Goal: Task Accomplishment & Management: Manage account settings

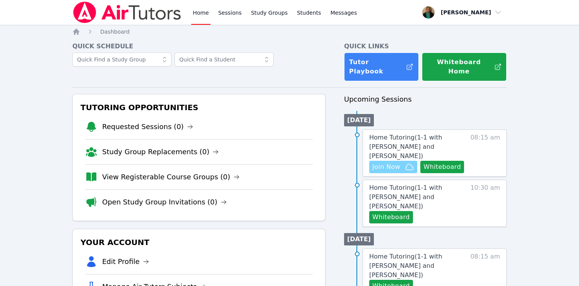
click at [388, 163] on span "Join Now" at bounding box center [386, 167] width 28 height 9
click at [151, 172] on link "View Registerable Course Groups (0)" at bounding box center [170, 177] width 137 height 11
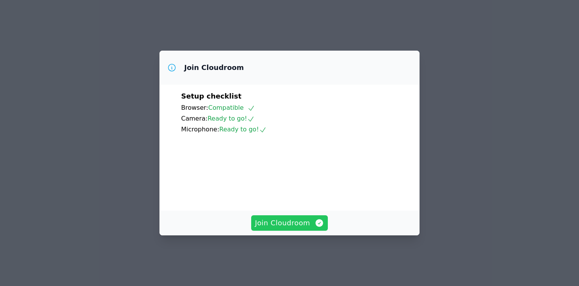
click at [291, 226] on span "Join Cloudroom" at bounding box center [289, 223] width 69 height 11
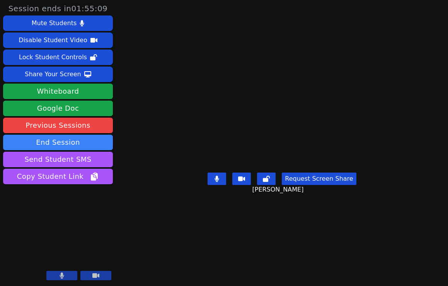
click at [61, 274] on icon at bounding box center [62, 275] width 4 height 6
click at [61, 274] on icon at bounding box center [62, 275] width 8 height 6
click at [315, 177] on button "Request Screen Share" at bounding box center [319, 179] width 74 height 12
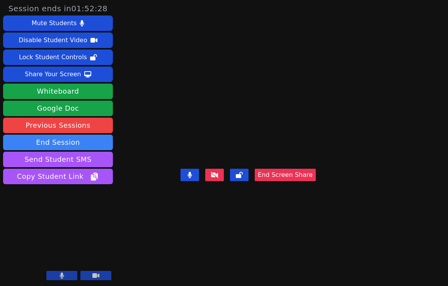
click at [316, 181] on button "End Screen Share" at bounding box center [285, 175] width 61 height 12
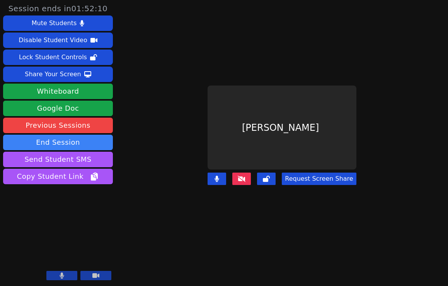
click at [245, 178] on icon at bounding box center [242, 179] width 8 height 6
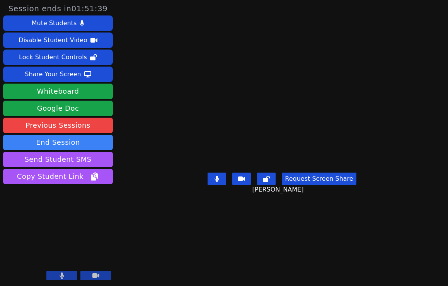
click at [208, 200] on div "Request Screen Share Lacey Brunelle" at bounding box center [282, 184] width 149 height 31
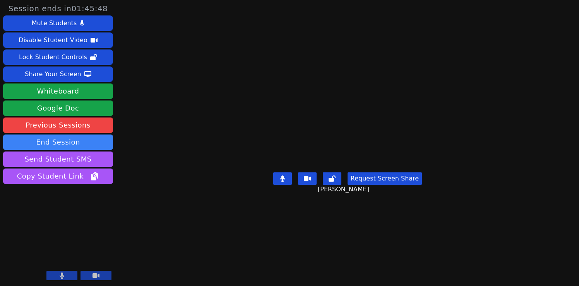
click at [388, 185] on button "Request Screen Share" at bounding box center [384, 179] width 74 height 12
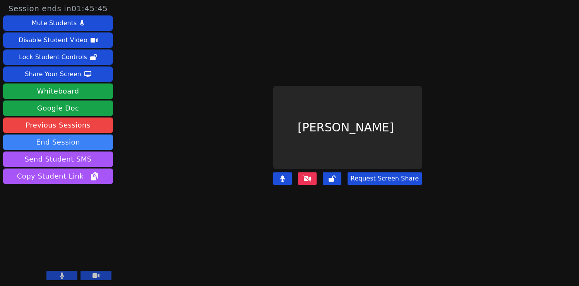
click at [310, 176] on icon at bounding box center [307, 179] width 8 height 6
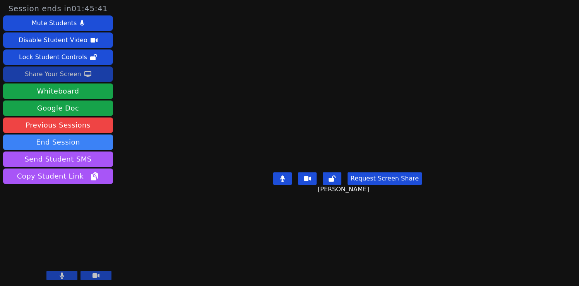
click at [64, 73] on div "Share Your Screen" at bounding box center [53, 74] width 56 height 12
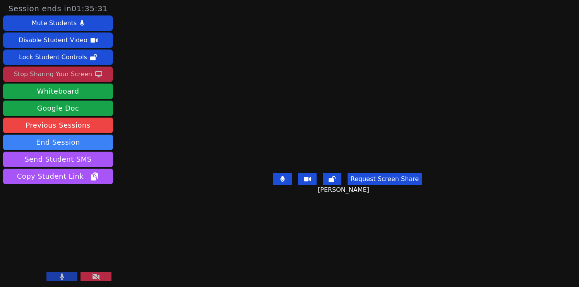
click at [60, 272] on button at bounding box center [61, 276] width 31 height 9
click at [55, 279] on button at bounding box center [61, 276] width 31 height 9
click at [59, 275] on button at bounding box center [61, 276] width 31 height 9
click at [68, 72] on div "Stop Sharing Your Screen" at bounding box center [53, 74] width 78 height 12
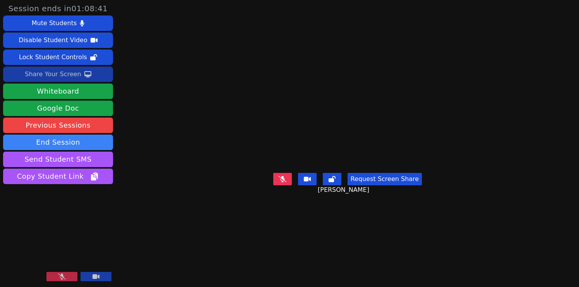
click at [68, 72] on div "Share Your Screen" at bounding box center [53, 74] width 56 height 12
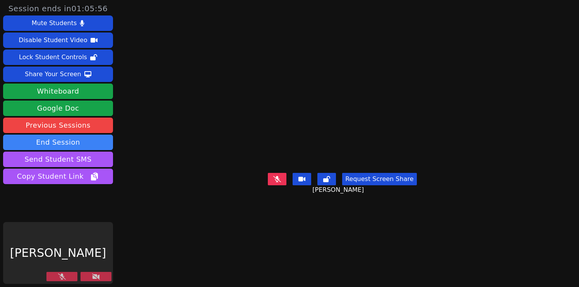
click at [66, 279] on button at bounding box center [61, 276] width 31 height 9
click at [91, 276] on button at bounding box center [95, 276] width 31 height 9
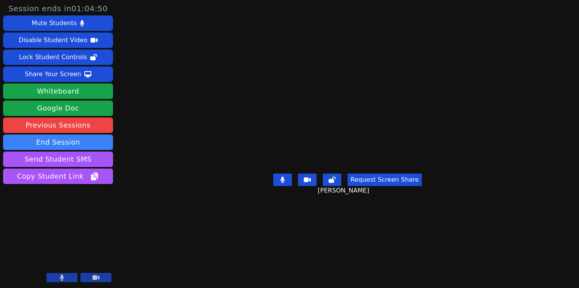
click at [370, 186] on button "Request Screen Share" at bounding box center [384, 180] width 74 height 12
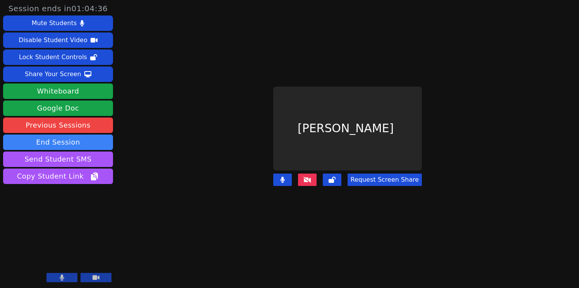
click at [392, 177] on button "Request Screen Share" at bounding box center [384, 180] width 74 height 12
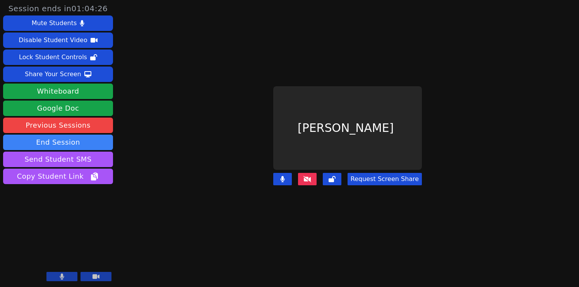
click at [310, 178] on icon at bounding box center [307, 179] width 8 height 6
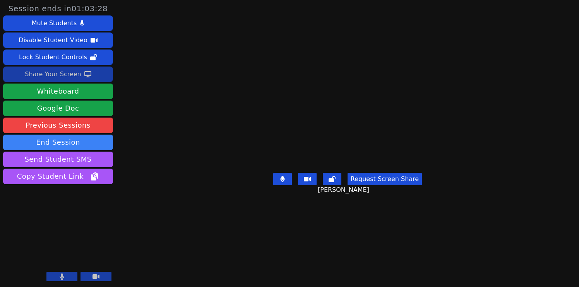
click at [66, 71] on div "Share Your Screen" at bounding box center [53, 74] width 56 height 12
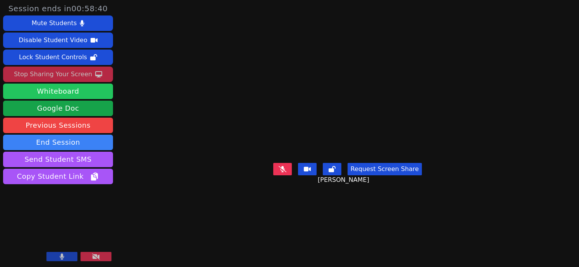
click at [56, 93] on button "Whiteboard" at bounding box center [58, 91] width 110 height 15
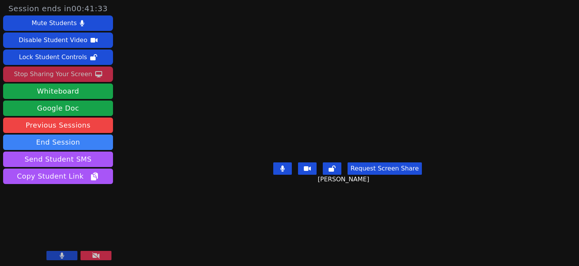
click at [386, 175] on button "Request Screen Share" at bounding box center [384, 169] width 74 height 12
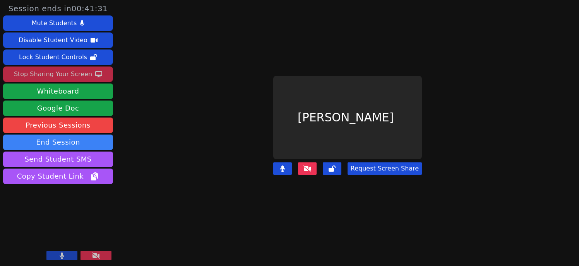
click at [388, 168] on button "Request Screen Share" at bounding box center [384, 169] width 74 height 12
click at [384, 166] on button "Request Screen Share" at bounding box center [384, 169] width 74 height 12
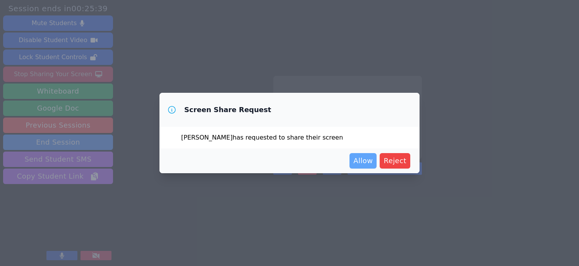
click at [362, 162] on span "Allow" at bounding box center [362, 161] width 19 height 11
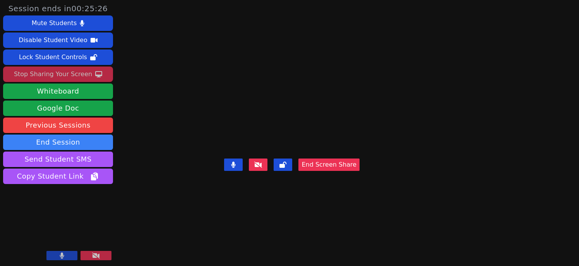
click at [350, 156] on video at bounding box center [292, 118] width 116 height 76
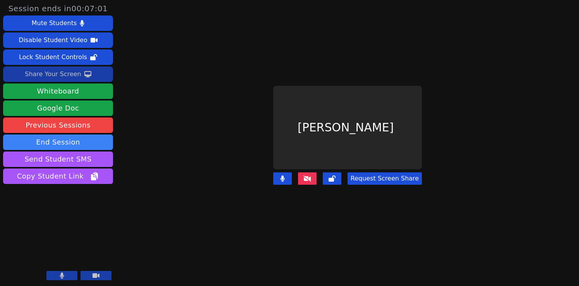
click at [391, 177] on button "Request Screen Share" at bounding box center [384, 179] width 74 height 12
click at [309, 176] on icon at bounding box center [307, 179] width 8 height 6
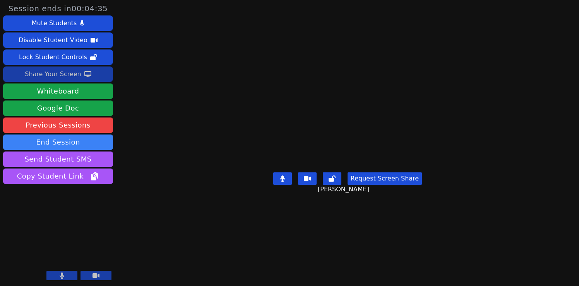
click at [41, 75] on div "Share Your Screen" at bounding box center [53, 74] width 56 height 12
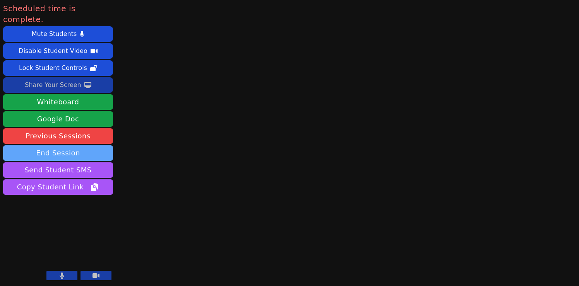
click at [92, 145] on button "End Session" at bounding box center [58, 152] width 110 height 15
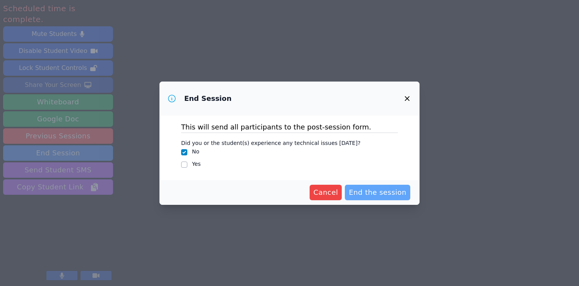
click at [375, 192] on span "End the session" at bounding box center [378, 192] width 58 height 11
click at [406, 99] on icon "button" at bounding box center [407, 98] width 5 height 5
click at [406, 97] on icon "button" at bounding box center [407, 98] width 5 height 5
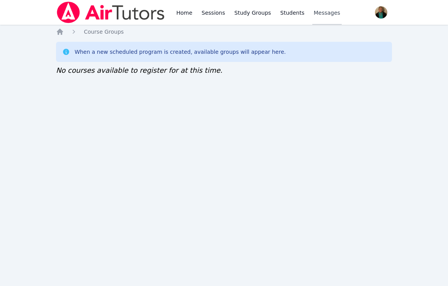
click at [320, 14] on span "Messages" at bounding box center [327, 13] width 27 height 8
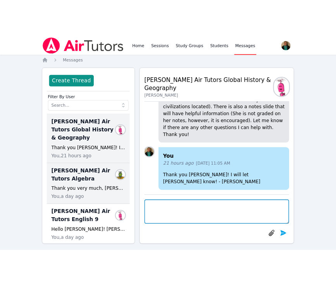
scroll to position [13, 0]
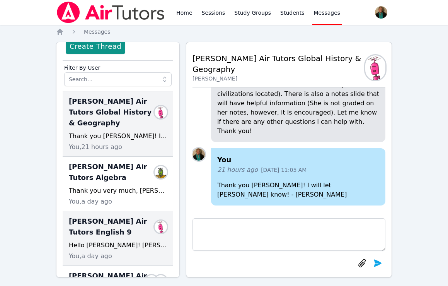
click at [102, 233] on span "Lacey Brunelle Air Tutors English 9" at bounding box center [113, 227] width 89 height 22
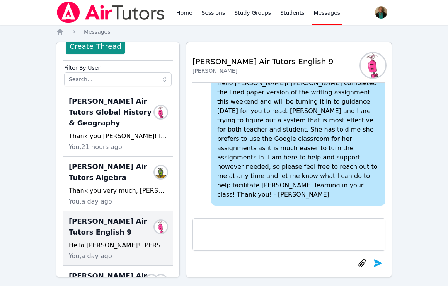
click at [31, 190] on div "Home Sessions Study Groups Students Messages Open user menu Amy Ayers Open main…" at bounding box center [224, 146] width 448 height 293
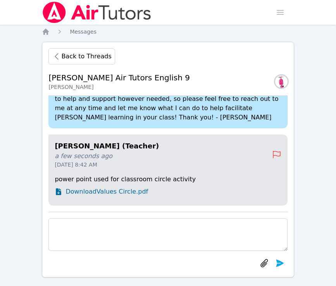
click at [130, 192] on span "Download Values Circle.pdf" at bounding box center [106, 191] width 82 height 9
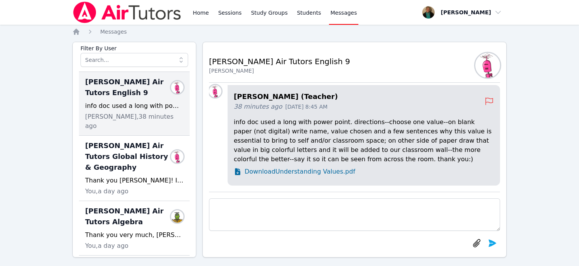
scroll to position [0, 0]
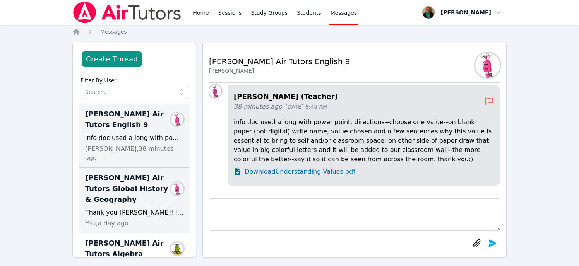
click at [131, 178] on span "[PERSON_NAME] Air Tutors Global History & Geography" at bounding box center [129, 189] width 89 height 33
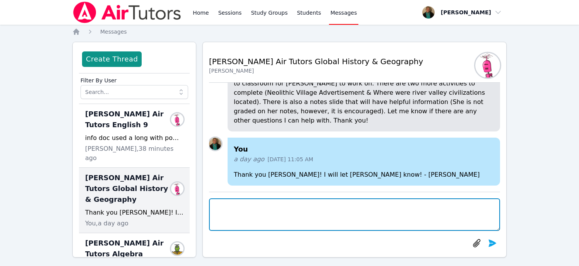
click at [259, 216] on textarea at bounding box center [354, 215] width 291 height 33
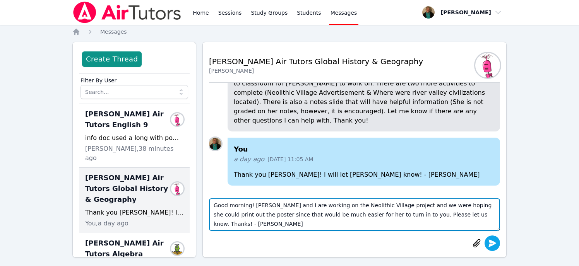
type textarea "Good morning! [PERSON_NAME] and I are working on the Neolithic Village project …"
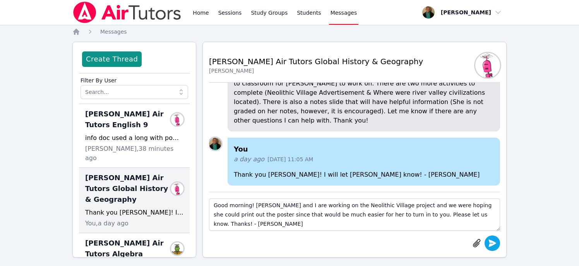
click at [448, 241] on icon "submit" at bounding box center [493, 243] width 8 height 7
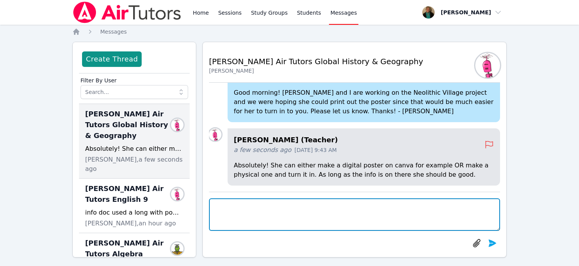
click at [431, 224] on textarea at bounding box center [354, 215] width 291 height 33
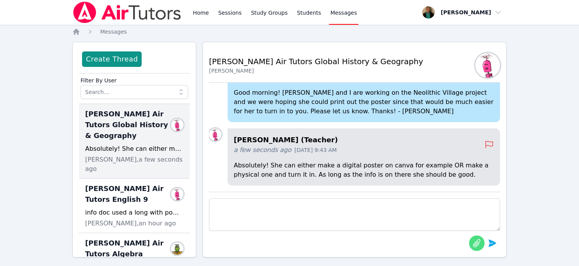
click at [479, 246] on icon "button" at bounding box center [476, 243] width 9 height 9
click at [477, 245] on icon "button" at bounding box center [476, 243] width 9 height 9
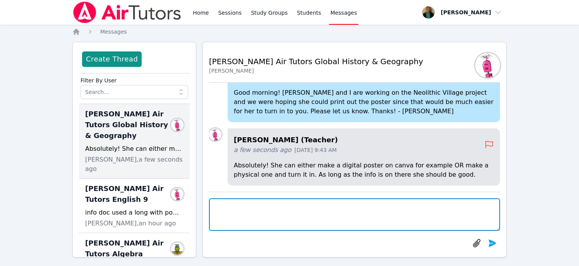
click at [349, 208] on textarea at bounding box center [354, 215] width 291 height 33
paste textarea "https://miro.com/app/board/uXjVJJtFGtI=/?share_link_id=772329233914"
type textarea "https://miro.com/app/board/uXjVJJtFGtI=/?share_link_id=772329233914"
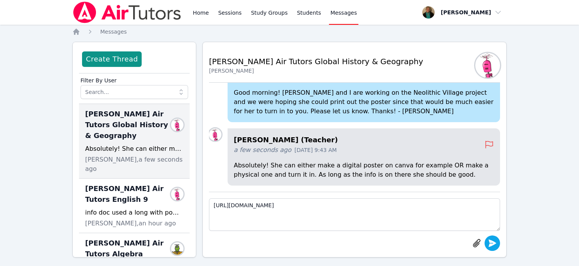
click at [490, 246] on icon "submit" at bounding box center [493, 243] width 8 height 7
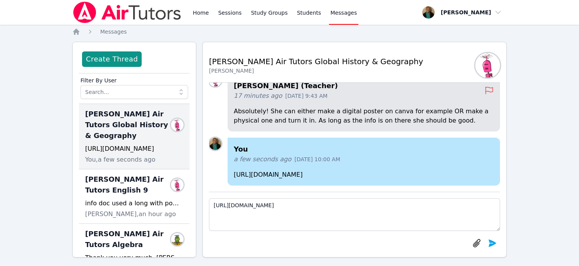
click at [448, 152] on h4 "You" at bounding box center [364, 149] width 260 height 11
click at [425, 171] on p "https://miro.com/app/board/uXjVJJtFGtI=/?share_link_id=772329233914" at bounding box center [364, 174] width 260 height 9
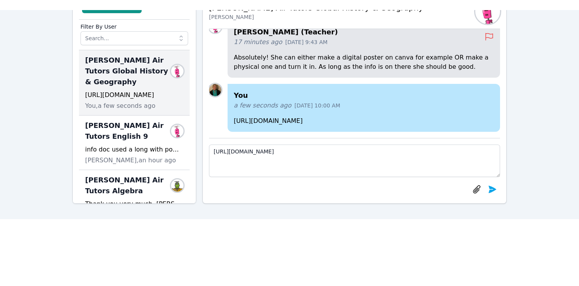
scroll to position [65, 0]
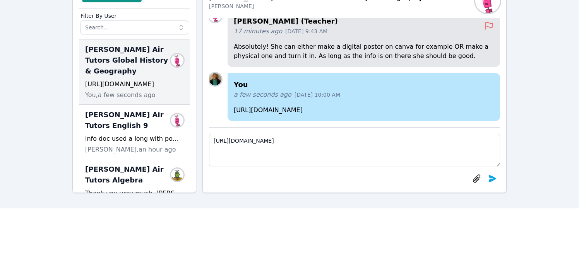
click at [416, 108] on p "https://miro.com/app/board/uXjVJJtFGtI=/?share_link_id=772329233914" at bounding box center [364, 110] width 260 height 9
click at [377, 109] on p "https://miro.com/app/board/uXjVJJtFGtI=/?share_link_id=772329233914" at bounding box center [364, 110] width 260 height 9
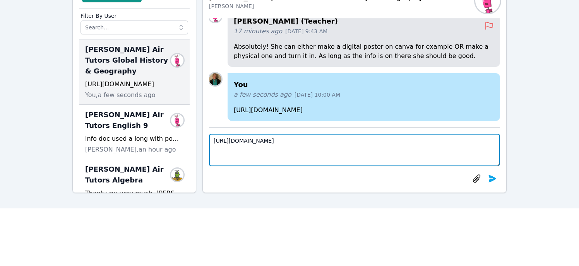
click at [260, 151] on textarea "https://miro.com/app/board/uXjVJJtFGtI=/?share_link_id=772329233914" at bounding box center [354, 150] width 291 height 33
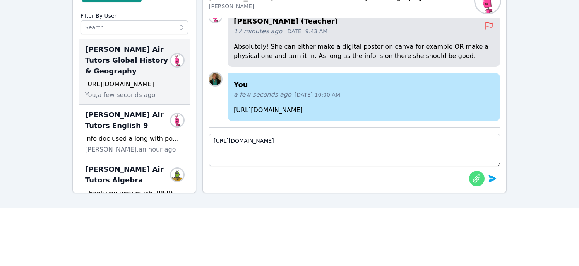
click at [479, 179] on icon "button" at bounding box center [476, 178] width 9 height 9
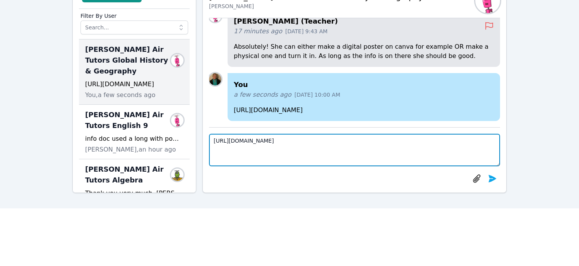
click at [419, 154] on textarea "https://miro.com/app/board/uXjVJJtFGtI=/?share_link_id=772329233914" at bounding box center [354, 150] width 291 height 33
paste textarea "https://miro.com/app/board/uXjVJJtFGtI=/?share_link_id=40881292629"
drag, startPoint x: 394, startPoint y: 140, endPoint x: 289, endPoint y: 140, distance: 105.3
click at [289, 140] on textarea "https://miro.com/app/board/uXjVJJtFGtI=/?share_link_id=40881292629" at bounding box center [354, 150] width 291 height 33
drag, startPoint x: 289, startPoint y: 140, endPoint x: 245, endPoint y: 144, distance: 44.3
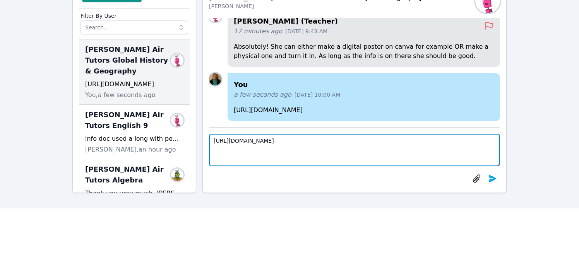
click at [245, 144] on textarea "https://miro.com/app/board/uXjVJJtFGtI=/?share_link_id=40881292629" at bounding box center [354, 150] width 291 height 33
click at [399, 141] on textarea "https://miro.com/app/board/uXjVJJtFGtI=/?share_link_id=40881292629" at bounding box center [354, 150] width 291 height 33
type textarea "https://miro.com/app/board/uXjVJJtFGtI=/?share_link_id=40881292629."
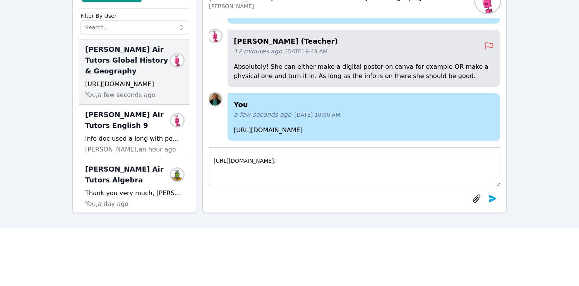
click at [402, 128] on p "https://miro.com/app/board/uXjVJJtFGtI=/?share_link_id=772329233914" at bounding box center [364, 130] width 260 height 9
click at [288, 42] on h4 "Avi Stark (Teacher)" at bounding box center [359, 41] width 251 height 11
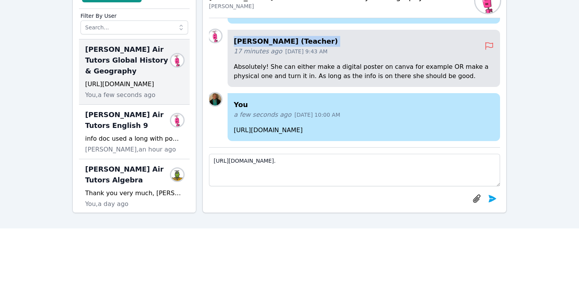
click at [288, 42] on h4 "Avi Stark (Teacher)" at bounding box center [359, 41] width 251 height 11
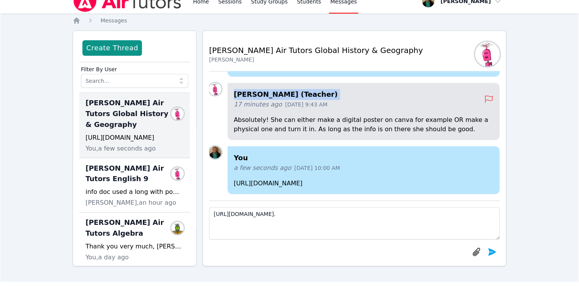
scroll to position [0, 0]
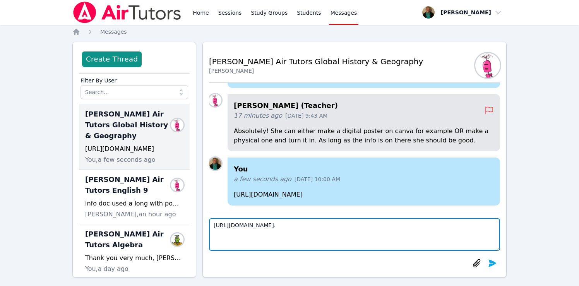
drag, startPoint x: 399, startPoint y: 225, endPoint x: 221, endPoint y: 216, distance: 178.2
click at [221, 216] on div "https://miro.com/app/board/uXjVJJtFGtI=/?share_link_id=40881292629." at bounding box center [354, 241] width 291 height 59
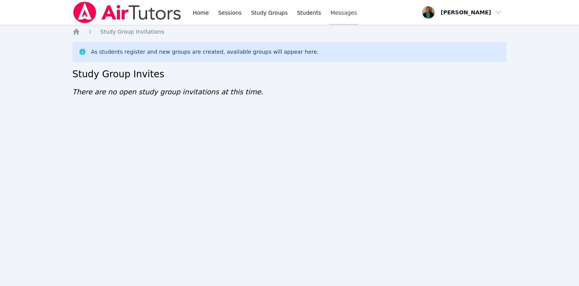
click at [337, 11] on span "Messages" at bounding box center [343, 13] width 27 height 8
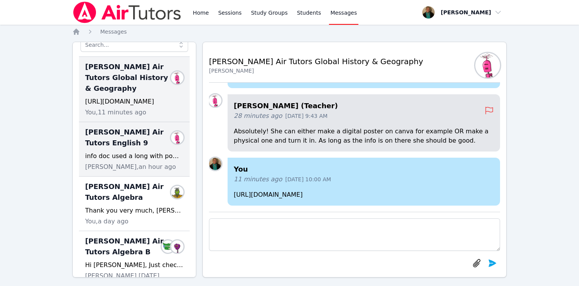
scroll to position [49, 0]
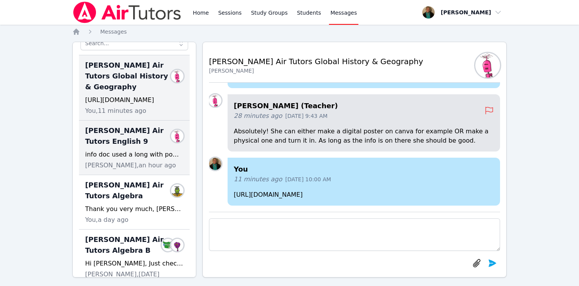
click at [139, 148] on div "Lacey Brunelle Air Tutors English 9 Members info doc used a long with power poi…" at bounding box center [134, 148] width 111 height 55
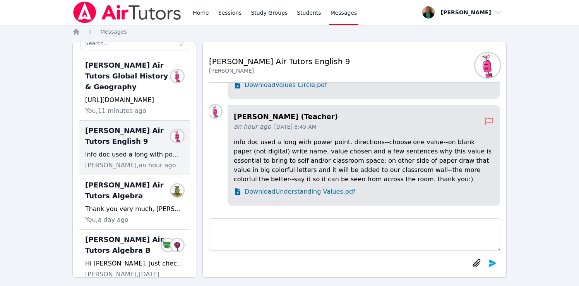
click at [255, 190] on span "Download Understanding Values.pdf" at bounding box center [300, 191] width 111 height 9
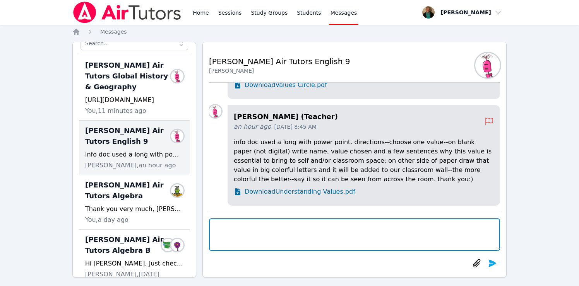
click at [241, 230] on textarea at bounding box center [354, 235] width 291 height 33
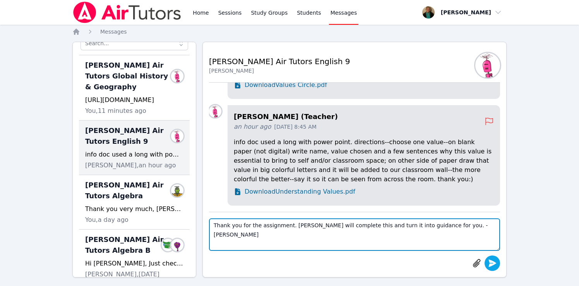
type textarea "Thank you for the assignment. Lacey will complete this and turn it into guidanc…"
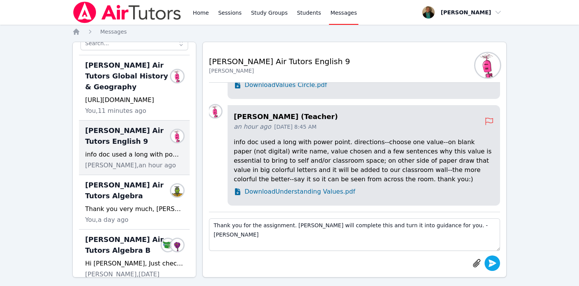
click at [489, 263] on icon "submit" at bounding box center [492, 263] width 9 height 9
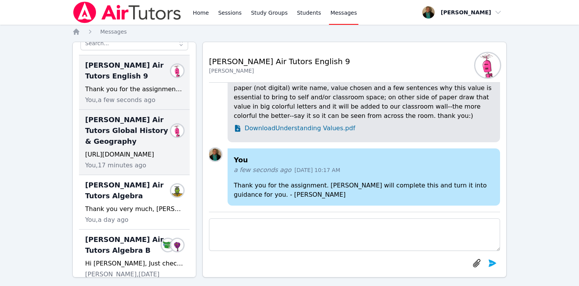
click at [131, 134] on span "[PERSON_NAME] Air Tutors Global History & Geography" at bounding box center [129, 131] width 89 height 33
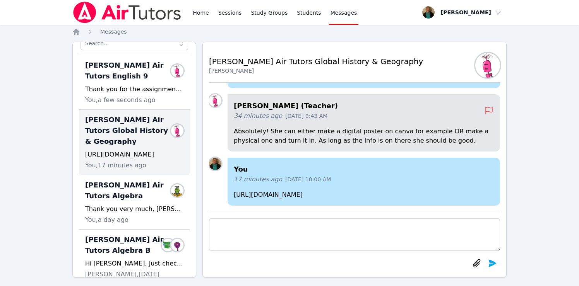
scroll to position [0, 0]
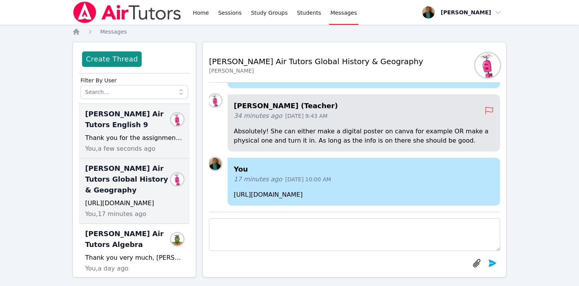
click at [130, 123] on span "[PERSON_NAME] Air Tutors English 9" at bounding box center [129, 120] width 89 height 22
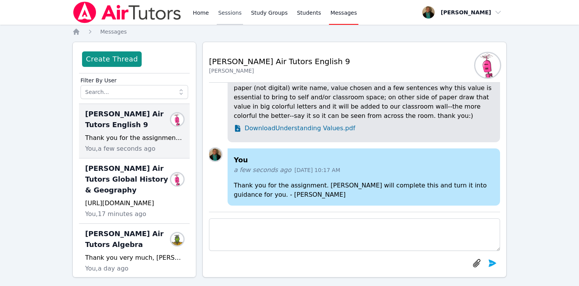
click at [226, 14] on link "Sessions" at bounding box center [230, 12] width 27 height 25
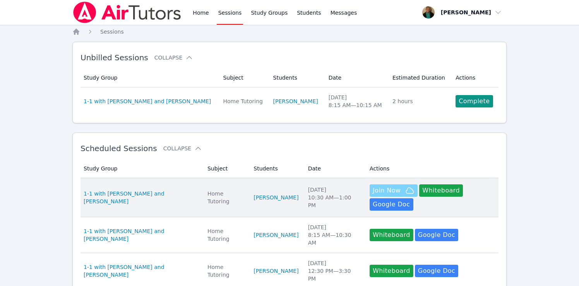
click at [392, 188] on span "Join Now" at bounding box center [387, 190] width 28 height 9
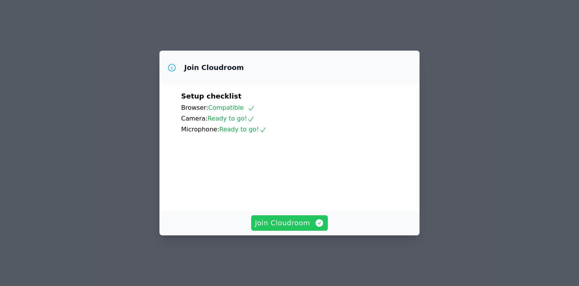
click at [297, 223] on button "Join Cloudroom" at bounding box center [289, 223] width 77 height 15
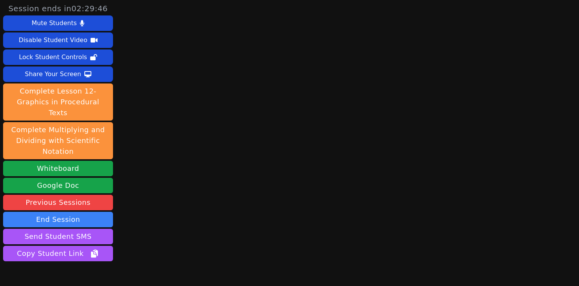
scroll to position [31, 0]
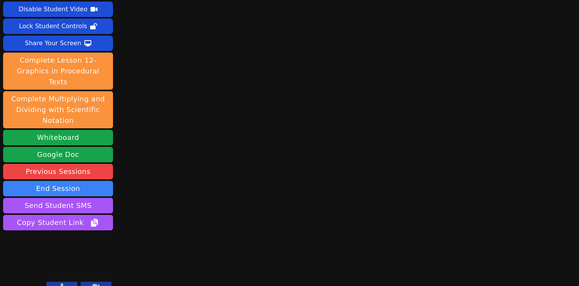
click at [269, 158] on div "Session ends in 02:28:52 Mute Students Disable Student Video Lock Student Contr…" at bounding box center [289, 112] width 579 height 286
click at [78, 198] on button "Send Student SMS" at bounding box center [58, 205] width 110 height 15
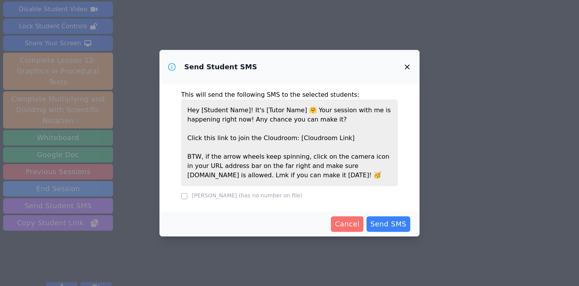
click at [346, 220] on span "Cancel" at bounding box center [347, 224] width 25 height 11
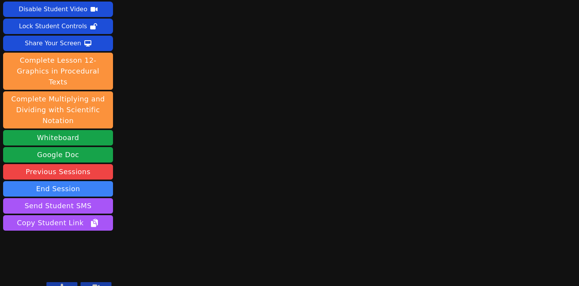
click at [61, 284] on icon at bounding box center [62, 287] width 4 height 6
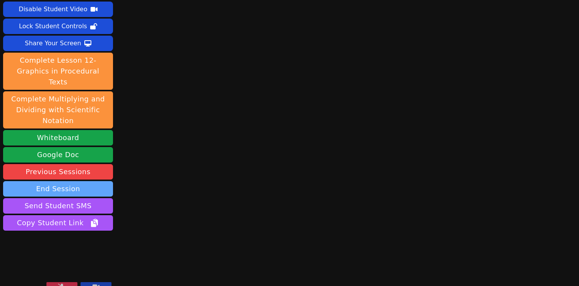
click at [69, 181] on button "End Session" at bounding box center [58, 188] width 110 height 15
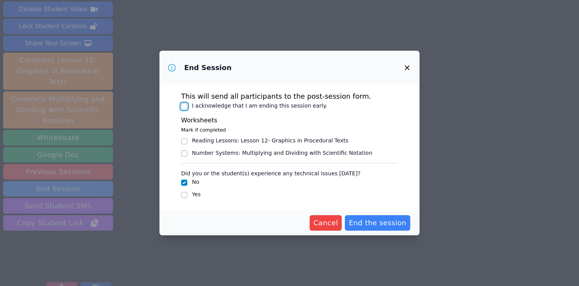
click at [185, 107] on input "I acknowledge that I am ending this session early." at bounding box center [184, 106] width 6 height 6
checkbox input "true"
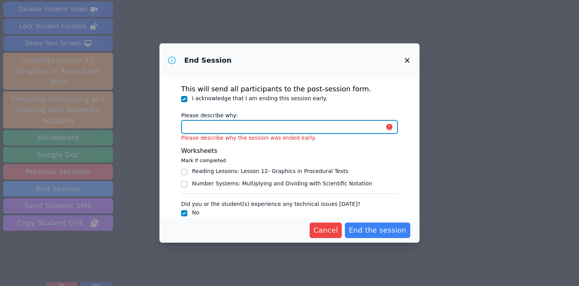
click at [226, 123] on input "Please describe why:" at bounding box center [289, 127] width 217 height 14
type input "same day cancellation"
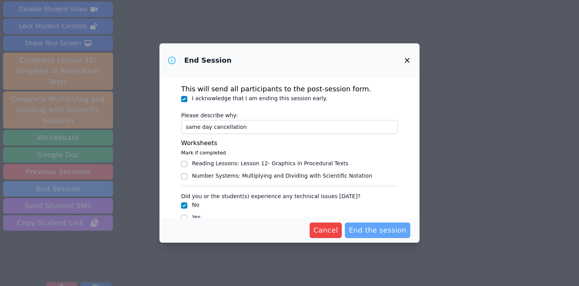
click at [367, 230] on span "End the session" at bounding box center [378, 230] width 58 height 11
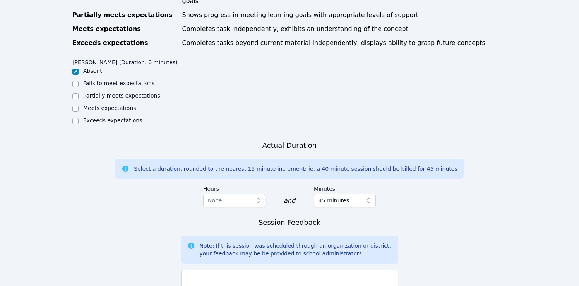
scroll to position [418, 0]
click at [260, 196] on icon "button" at bounding box center [258, 200] width 8 height 8
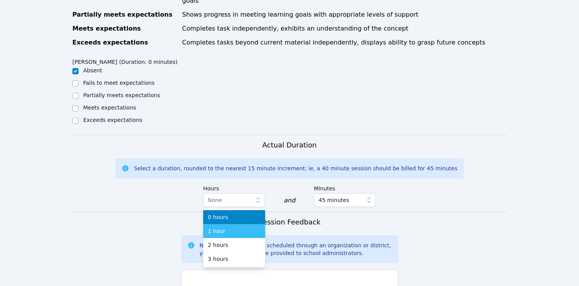
click at [248, 227] on div "1 hour" at bounding box center [234, 231] width 53 height 8
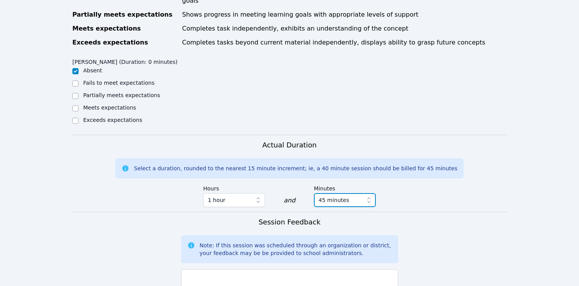
click at [327, 195] on span "45 minutes" at bounding box center [333, 199] width 31 height 9
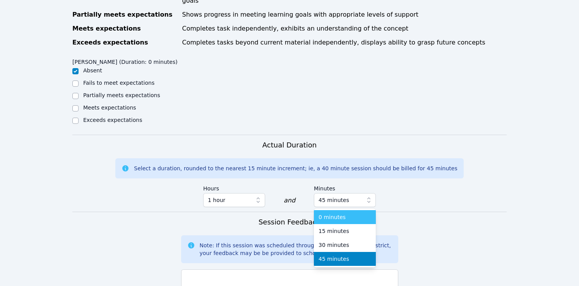
click at [329, 213] on span "0 minutes" at bounding box center [331, 217] width 27 height 8
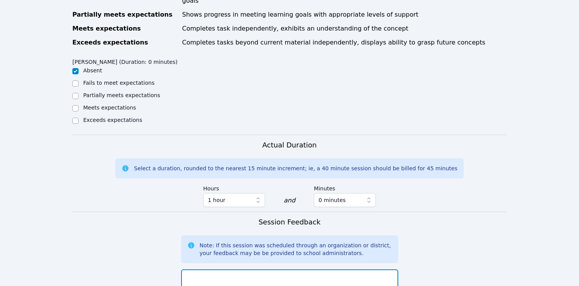
click at [254, 269] on textarea at bounding box center [289, 290] width 217 height 42
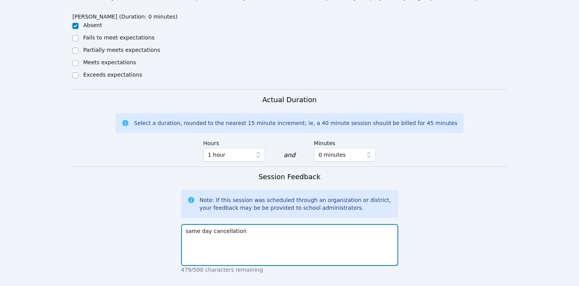
scroll to position [469, 0]
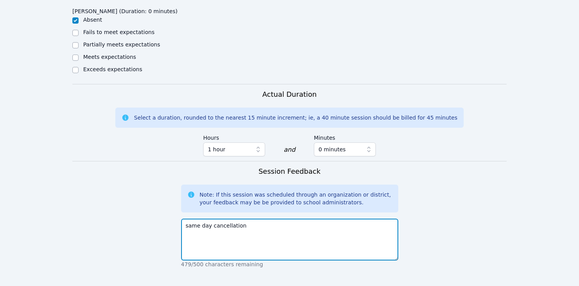
type textarea "same day cancellation"
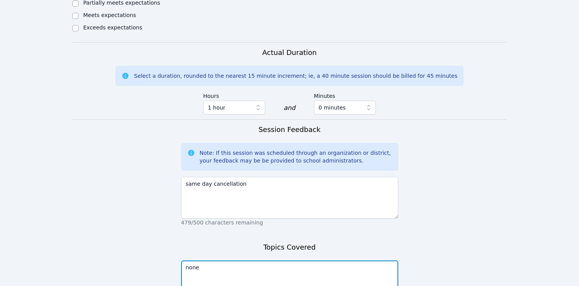
scroll to position [561, 0]
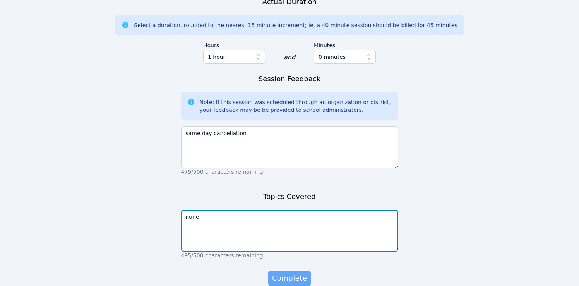
type textarea "none"
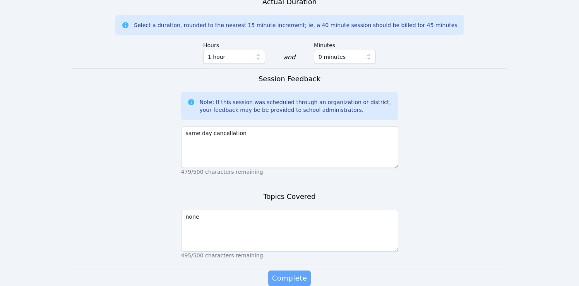
click at [293, 273] on span "Complete" at bounding box center [289, 278] width 35 height 11
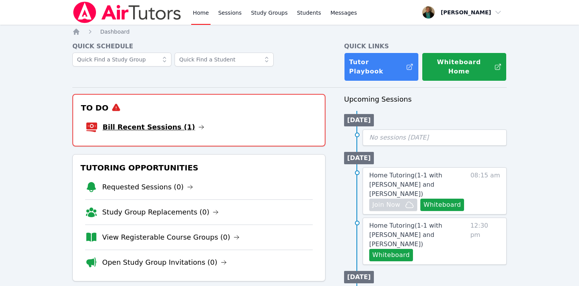
click at [159, 122] on link "Bill Recent Sessions (1)" at bounding box center [154, 127] width 102 height 11
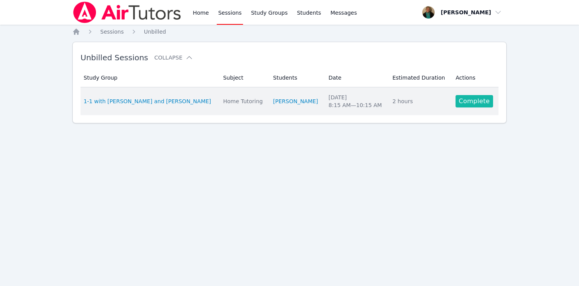
click at [472, 99] on link "Complete" at bounding box center [473, 101] width 37 height 12
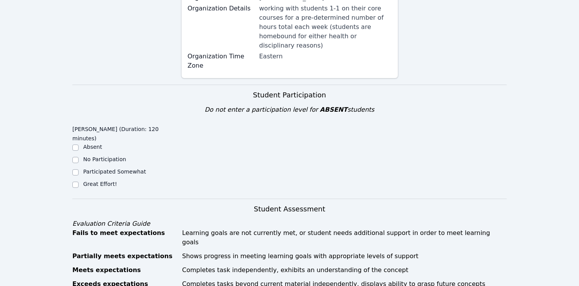
scroll to position [188, 0]
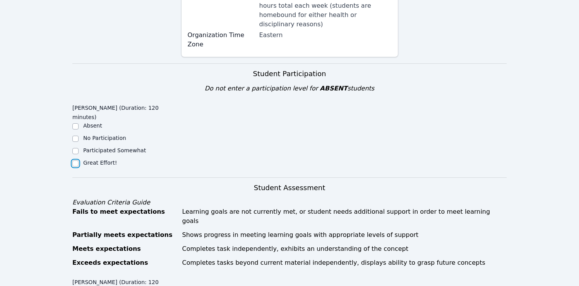
click at [75, 161] on input "Great Effort!" at bounding box center [75, 164] width 6 height 6
checkbox input "true"
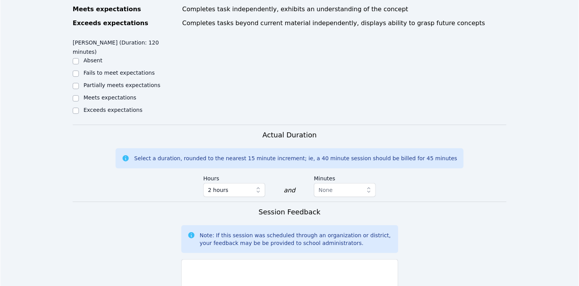
scroll to position [442, 0]
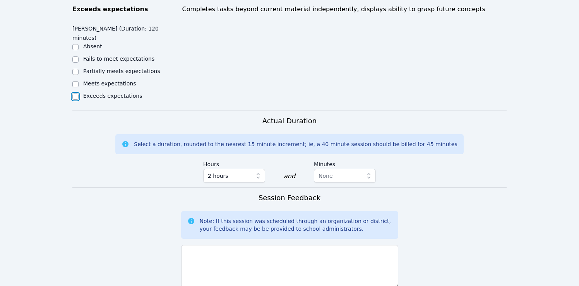
click at [75, 94] on input "Exceeds expectations" at bounding box center [75, 97] width 6 height 6
checkbox input "true"
click at [233, 245] on textarea at bounding box center [289, 266] width 217 height 42
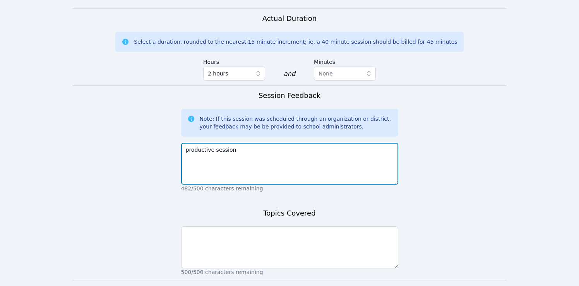
scroll to position [552, 0]
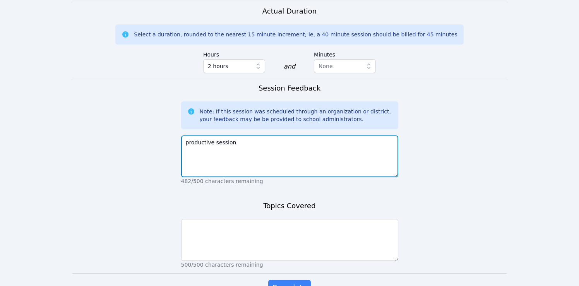
type textarea "productive session"
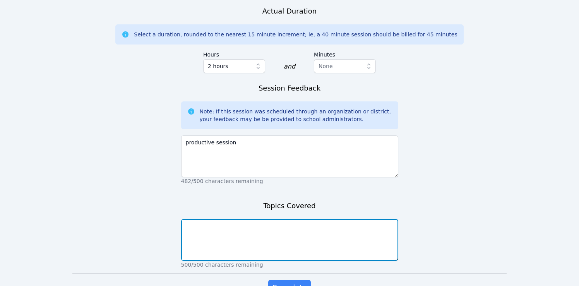
click at [296, 219] on textarea at bounding box center [289, 240] width 217 height 42
type textarea "global neolithic village activity and ELA feelings circle activity"
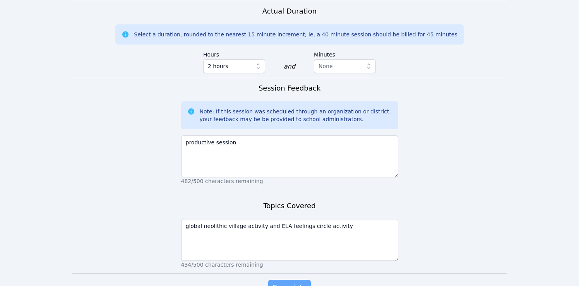
click at [296, 282] on span "Complete" at bounding box center [289, 287] width 35 height 11
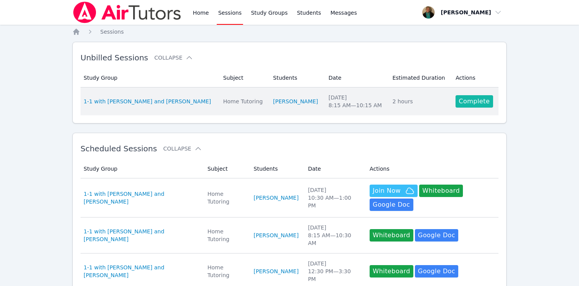
click at [465, 103] on link "Complete" at bounding box center [473, 101] width 37 height 12
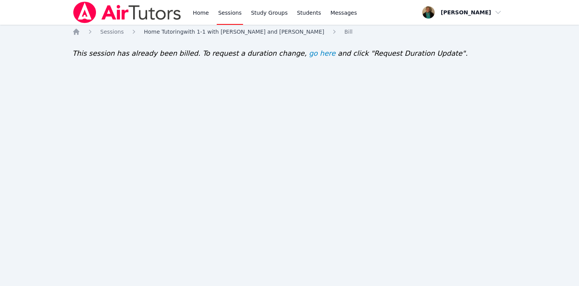
click at [282, 32] on span "Home Tutoring with 1-1 with [PERSON_NAME] and [PERSON_NAME]" at bounding box center [234, 32] width 180 height 6
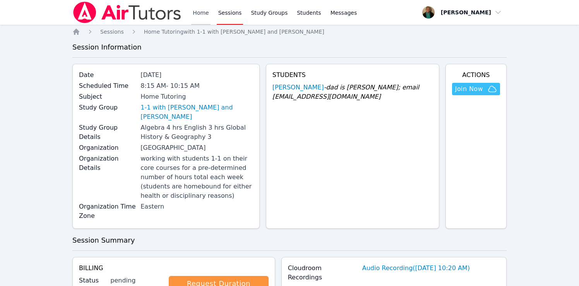
click at [195, 11] on link "Home" at bounding box center [200, 12] width 19 height 25
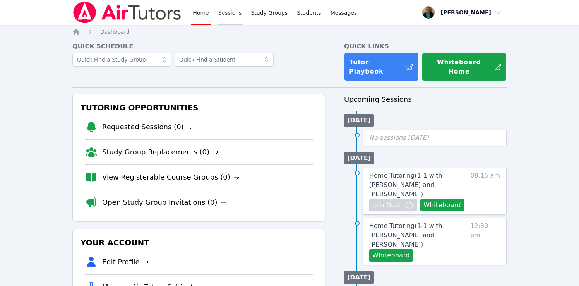
click at [229, 13] on link "Sessions" at bounding box center [230, 12] width 27 height 25
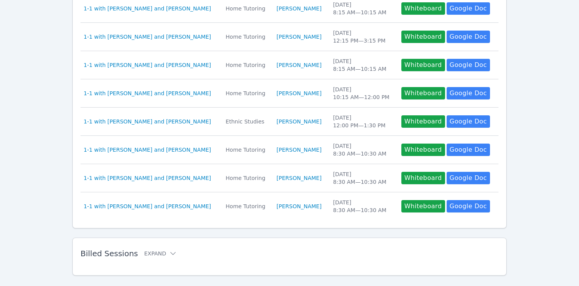
scroll to position [261, 0]
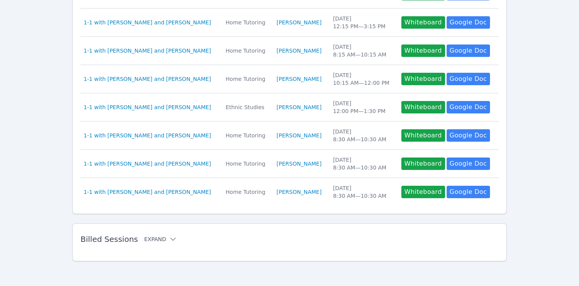
click at [149, 242] on button "Expand" at bounding box center [160, 239] width 33 height 8
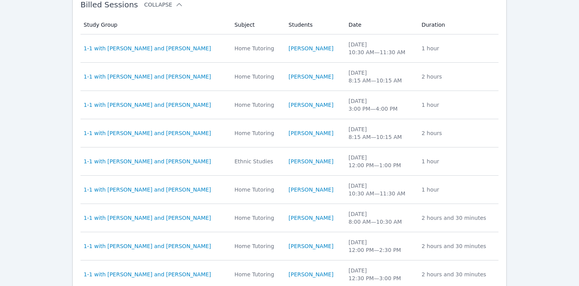
scroll to position [573, 0]
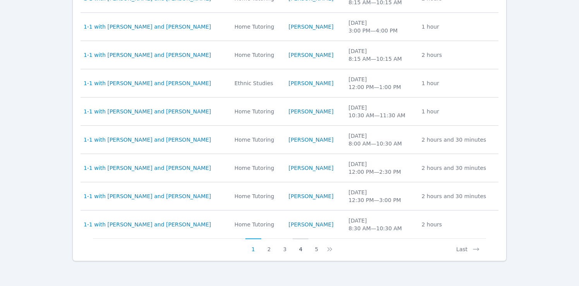
click at [301, 250] on button "4" at bounding box center [301, 245] width 16 height 15
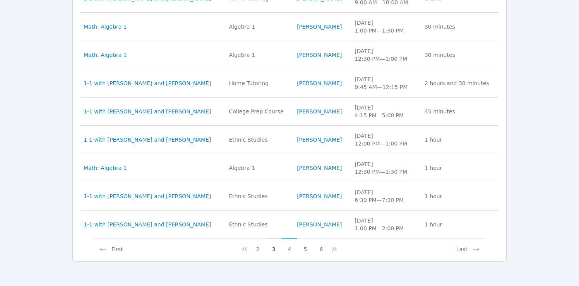
click at [273, 249] on button "3" at bounding box center [274, 245] width 16 height 15
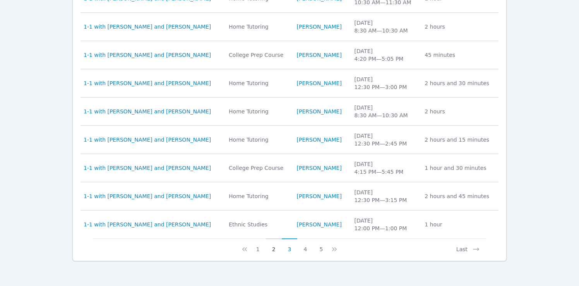
click at [272, 249] on button "2" at bounding box center [274, 245] width 16 height 15
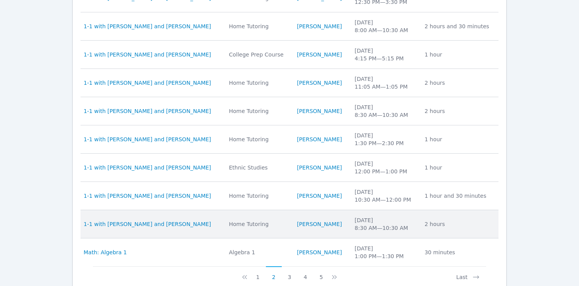
scroll to position [556, 0]
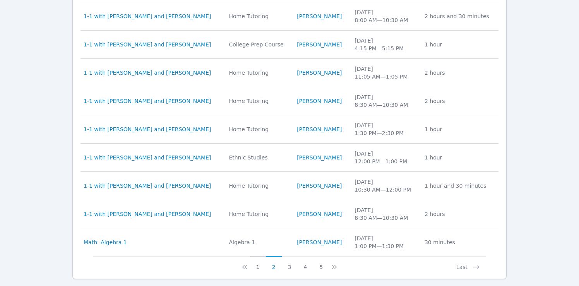
click at [258, 265] on button "1" at bounding box center [258, 263] width 16 height 15
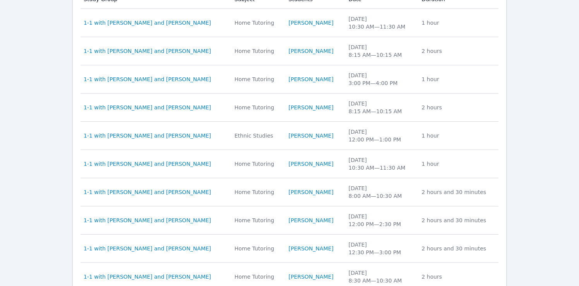
scroll to position [573, 0]
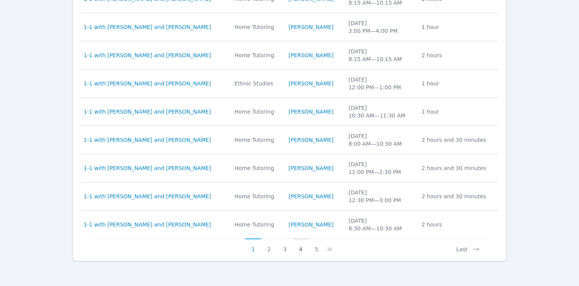
click at [300, 247] on button "4" at bounding box center [301, 246] width 16 height 15
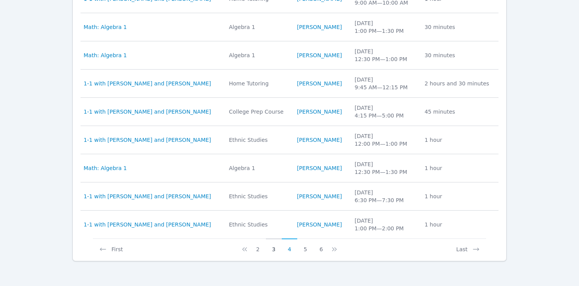
click at [273, 248] on button "3" at bounding box center [274, 246] width 16 height 15
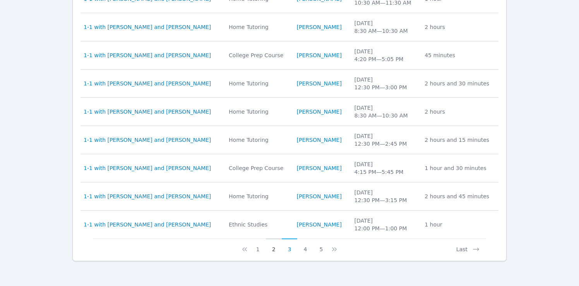
click at [271, 249] on button "2" at bounding box center [274, 246] width 16 height 15
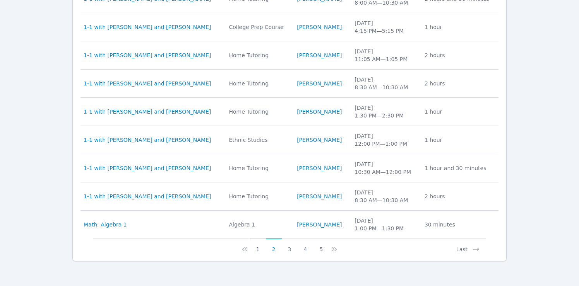
click at [257, 249] on button "1" at bounding box center [258, 246] width 16 height 15
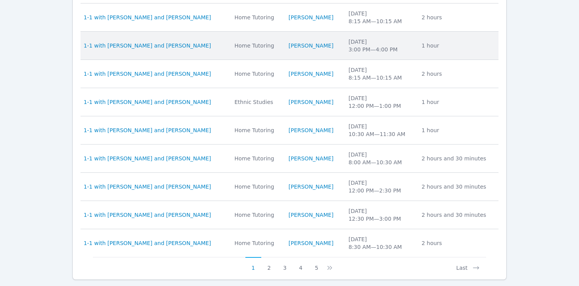
scroll to position [556, 0]
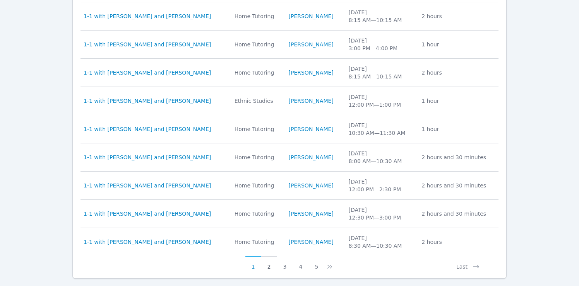
click at [266, 267] on button "2" at bounding box center [269, 263] width 16 height 15
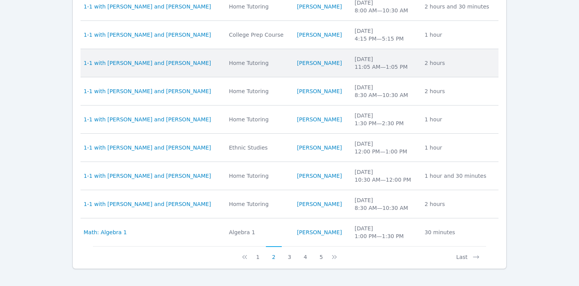
scroll to position [573, 0]
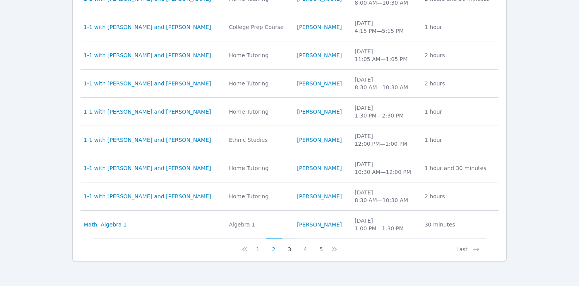
click at [289, 248] on button "3" at bounding box center [290, 246] width 16 height 15
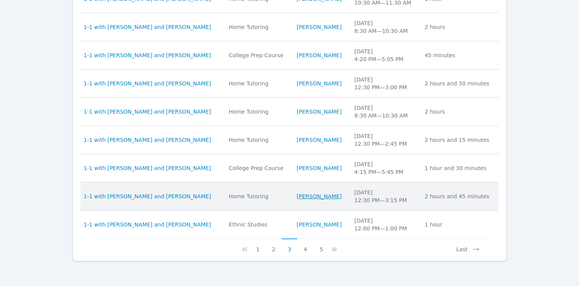
click at [305, 195] on link "[PERSON_NAME]" at bounding box center [319, 197] width 45 height 8
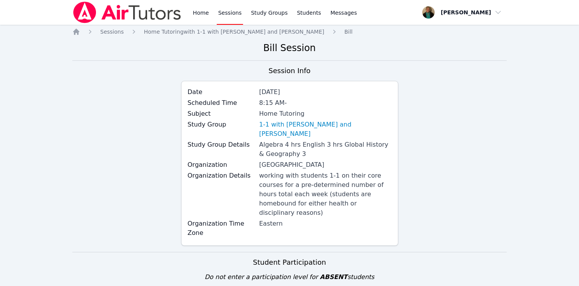
click at [232, 13] on link "Sessions" at bounding box center [230, 12] width 27 height 25
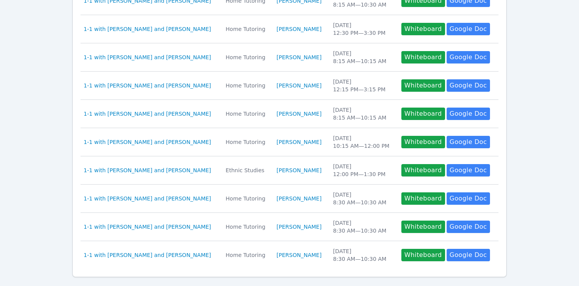
scroll to position [261, 0]
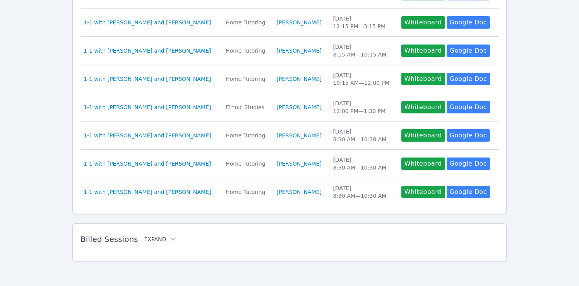
click at [150, 239] on button "Expand" at bounding box center [160, 239] width 33 height 8
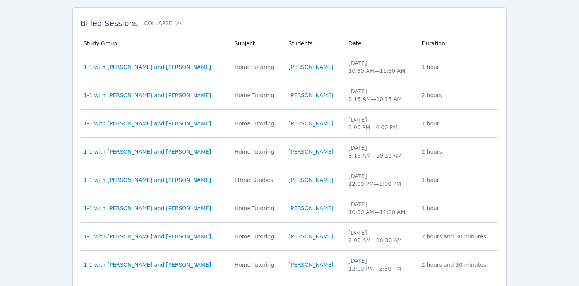
scroll to position [573, 0]
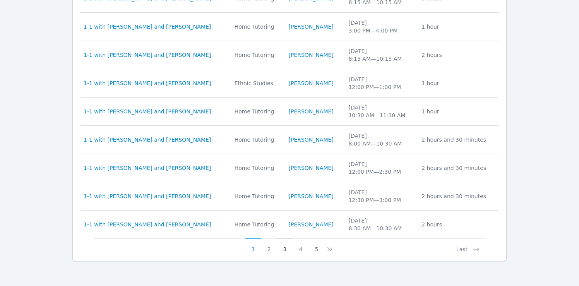
click at [282, 248] on button "3" at bounding box center [285, 245] width 16 height 15
